Goal: Navigation & Orientation: Find specific page/section

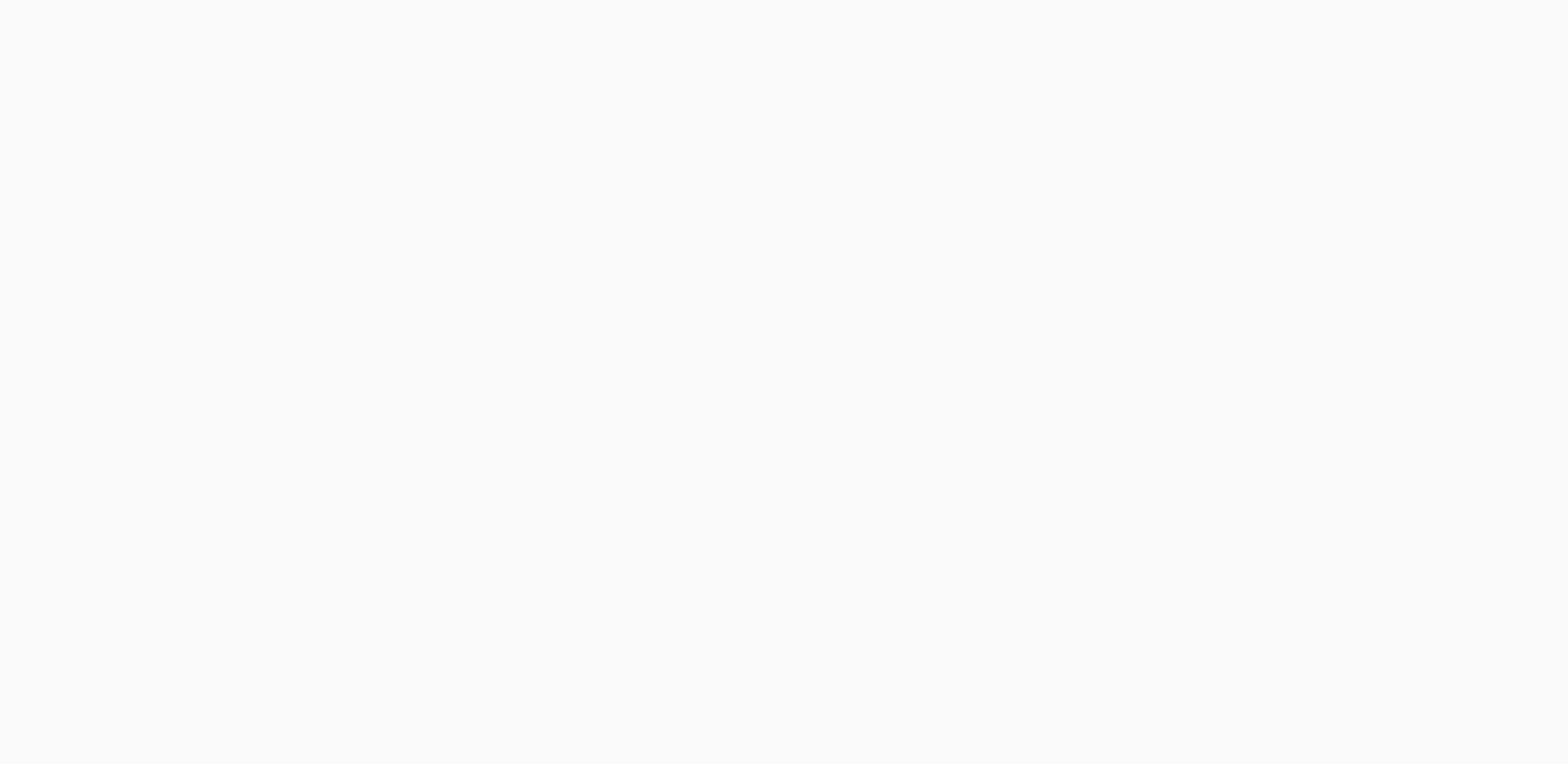
click at [833, 105] on button "Cancel" at bounding box center [841, 106] width 87 height 41
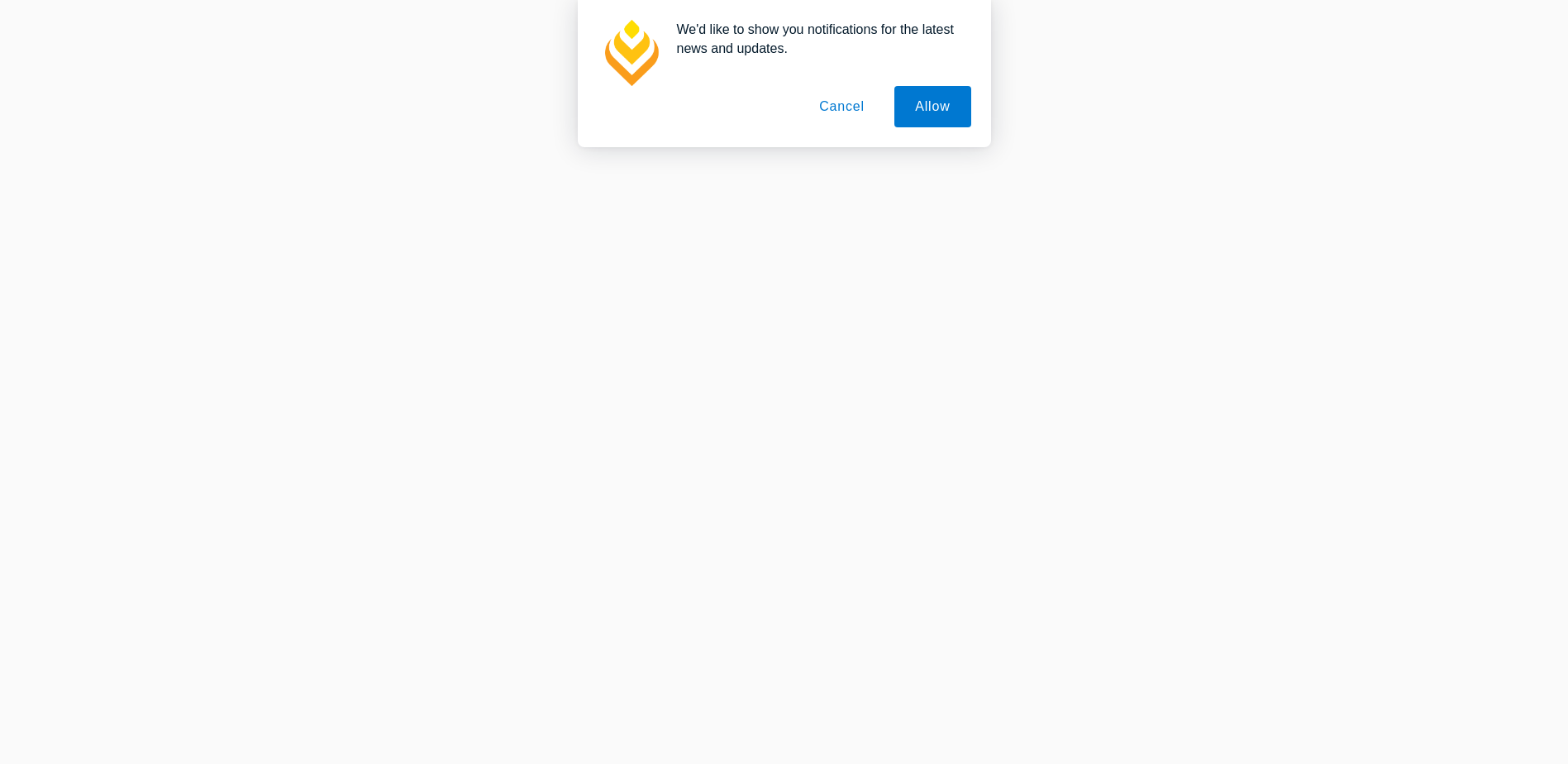
click at [842, 109] on button "Cancel" at bounding box center [841, 106] width 87 height 41
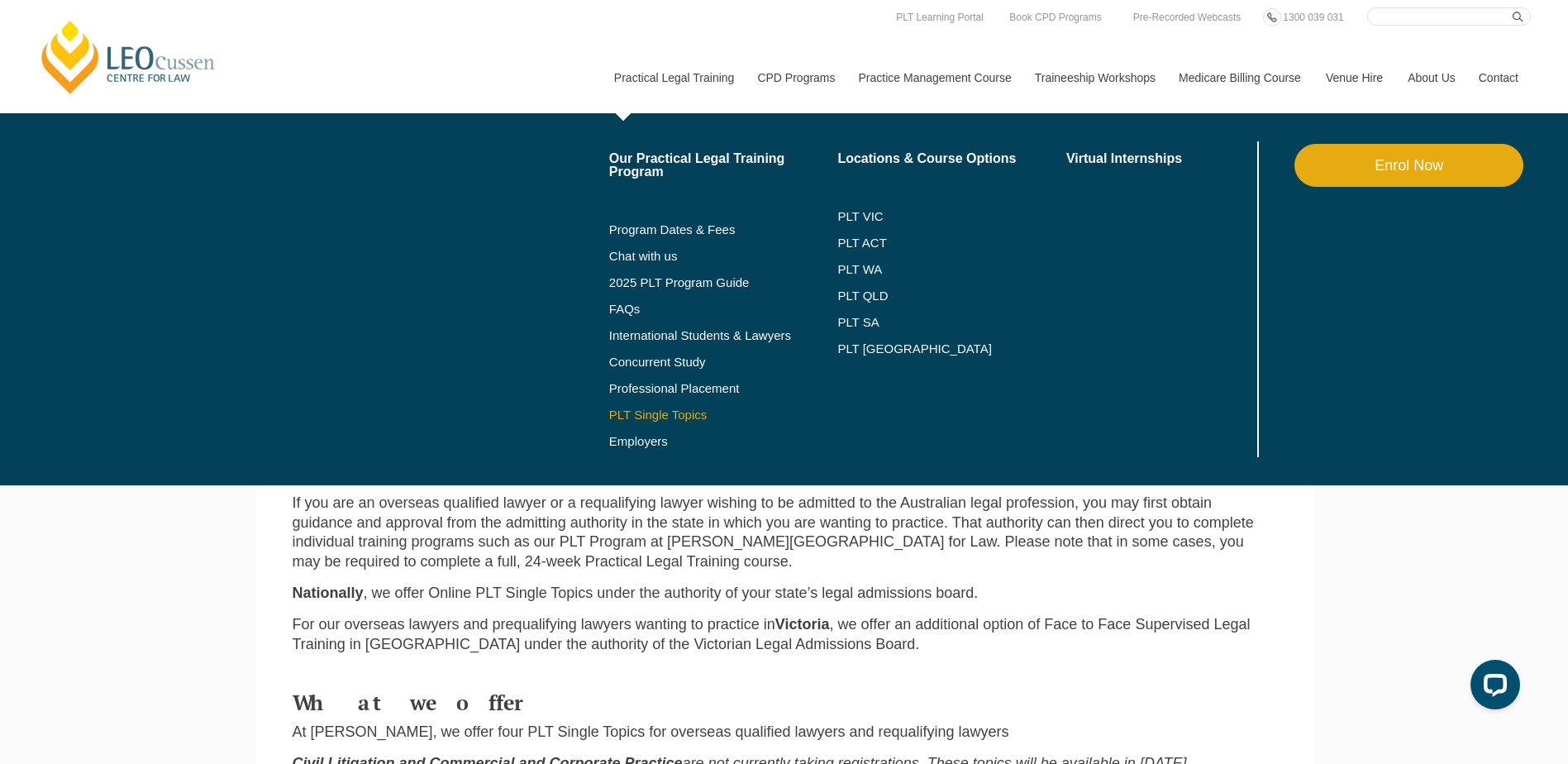
click at [688, 419] on link "PLT Single Topics" at bounding box center [723, 415] width 229 height 13
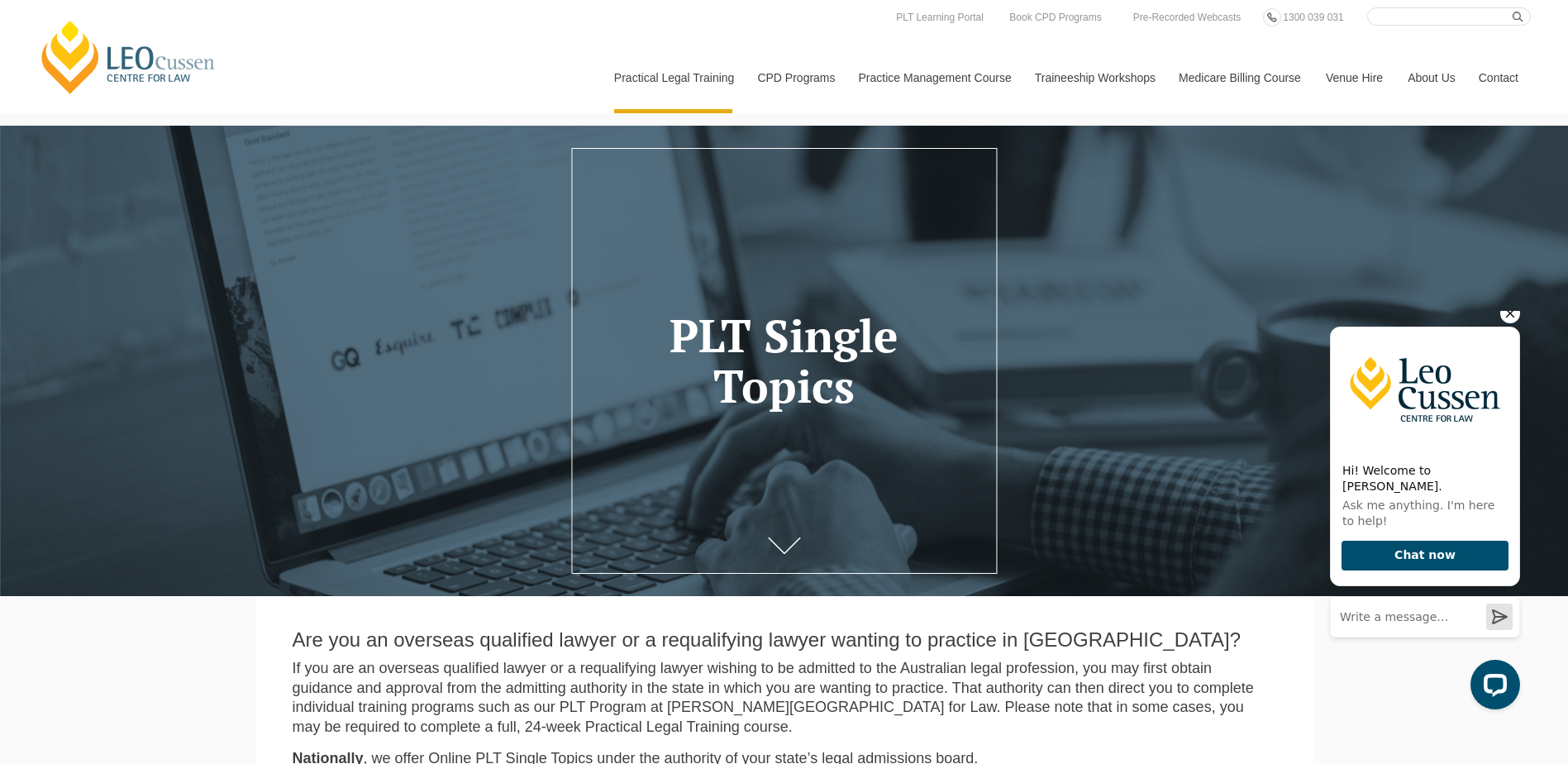
click at [1507, 321] on icon "Hide greeting" at bounding box center [1510, 313] width 20 height 20
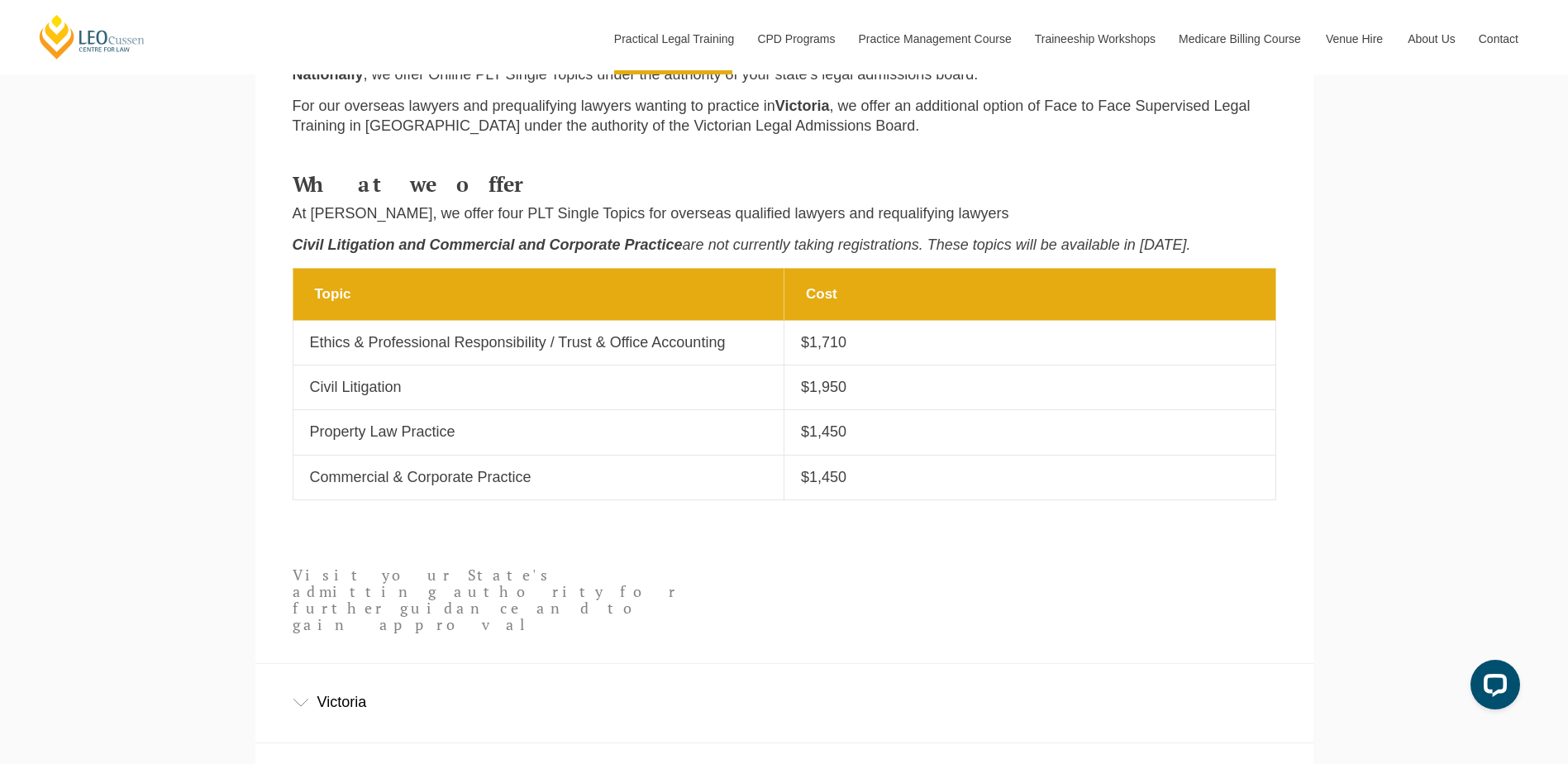
scroll to position [826, 0]
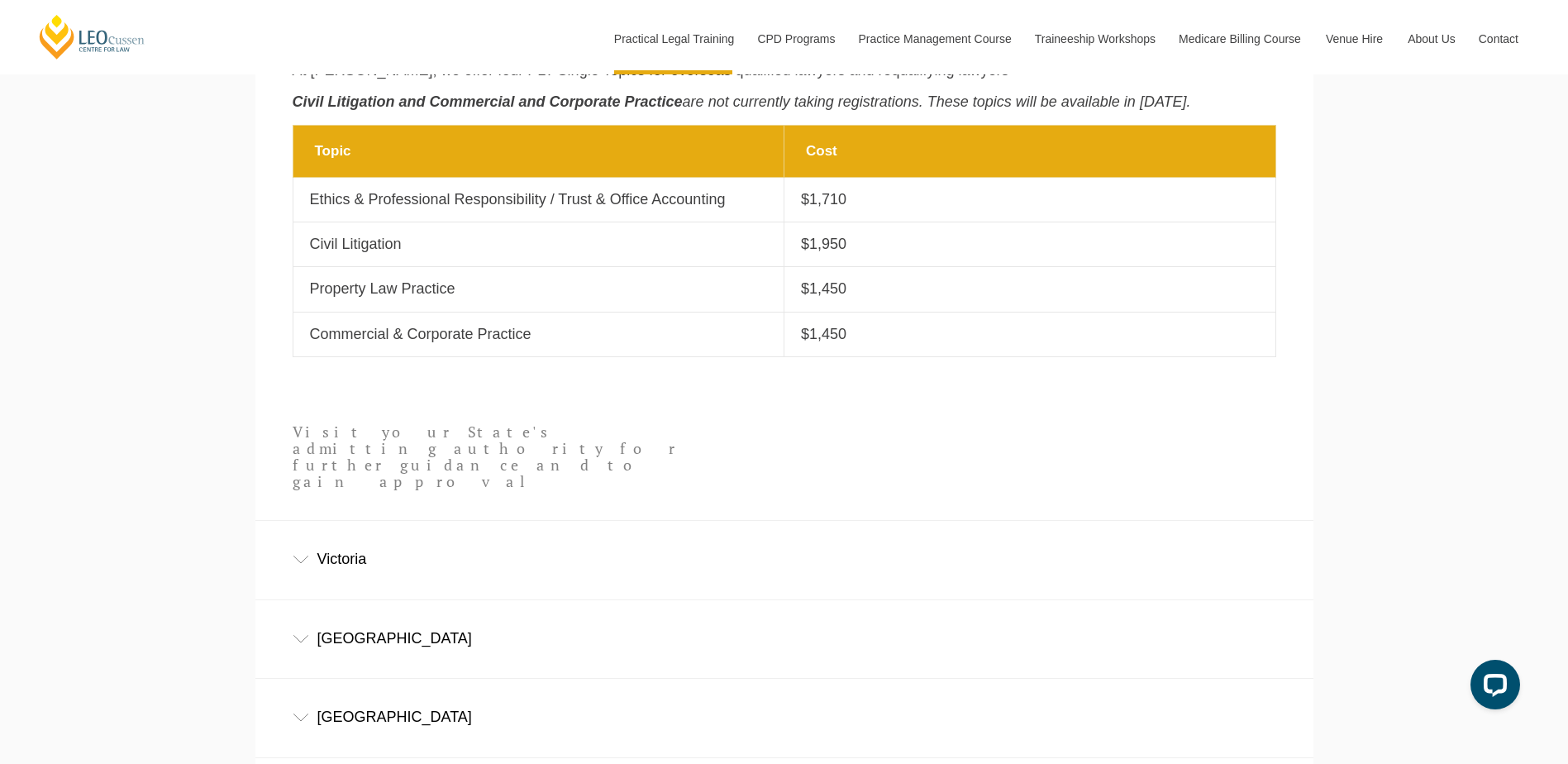
click at [364, 627] on div "New South Wales" at bounding box center [784, 638] width 1058 height 77
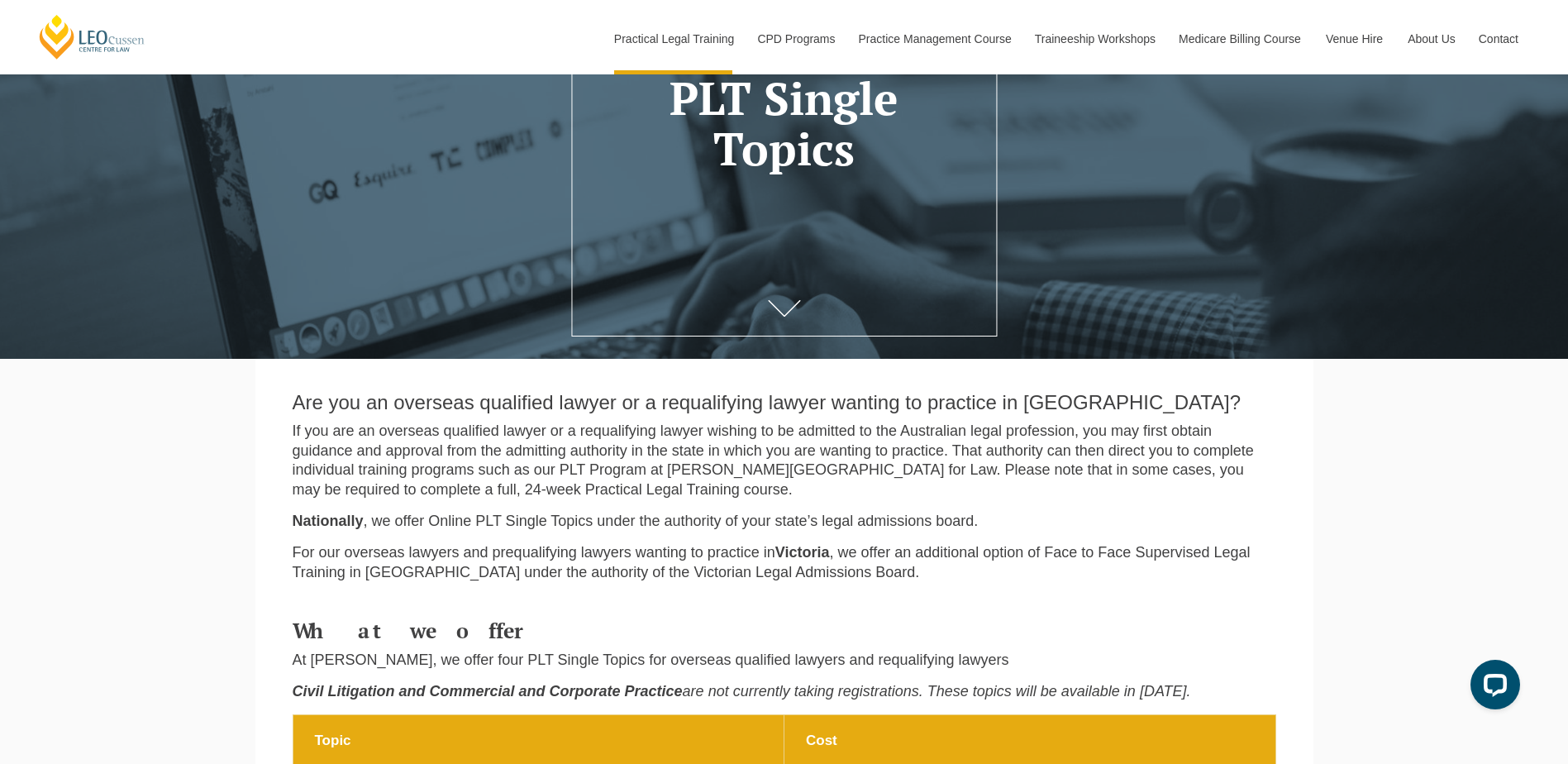
scroll to position [0, 0]
